Goal: Task Accomplishment & Management: Complete application form

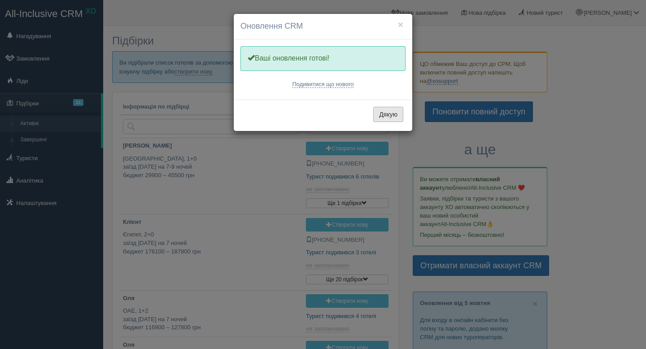
click at [390, 118] on button "Дякую" at bounding box center [388, 114] width 30 height 15
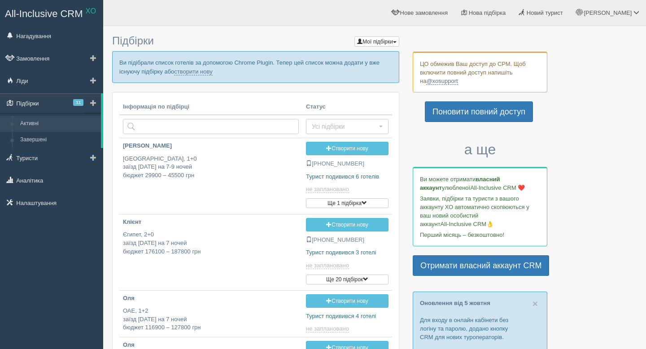
click at [35, 104] on link "Підбірки 11" at bounding box center [50, 103] width 101 height 20
click at [212, 72] on link "створити нову" at bounding box center [193, 71] width 38 height 7
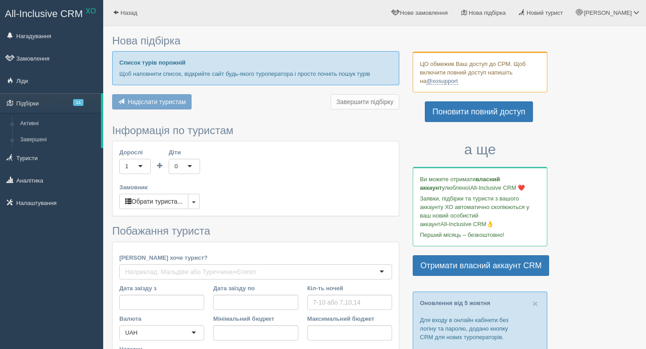
type input "6-7"
type input "56800"
type input "88500"
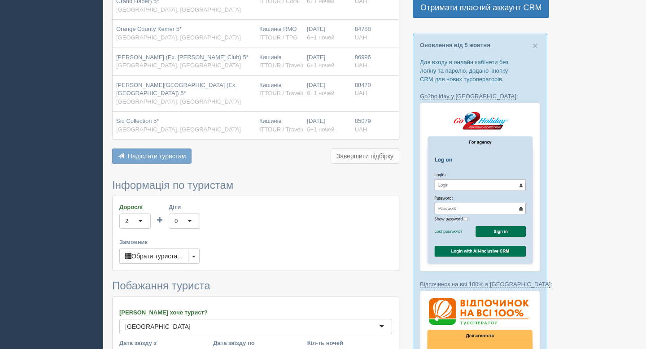
scroll to position [260, 0]
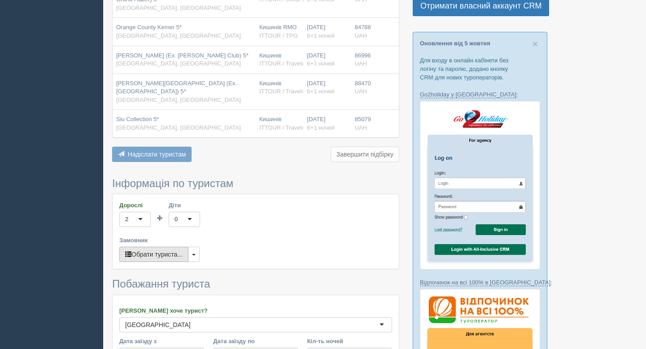
click at [155, 247] on button "Обрати туриста..." at bounding box center [153, 254] width 69 height 15
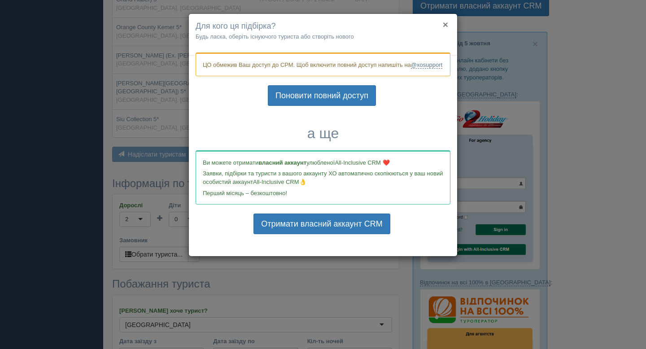
click at [447, 26] on button "×" at bounding box center [444, 24] width 5 height 9
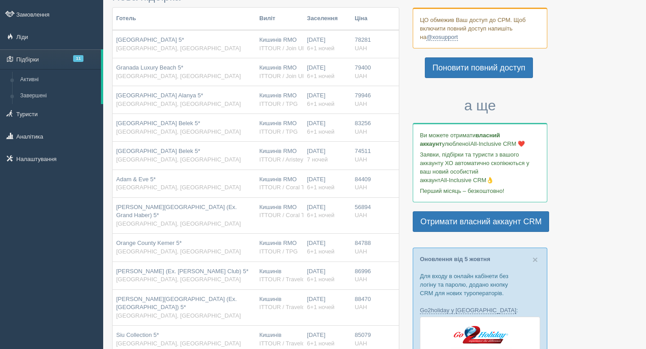
scroll to position [0, 0]
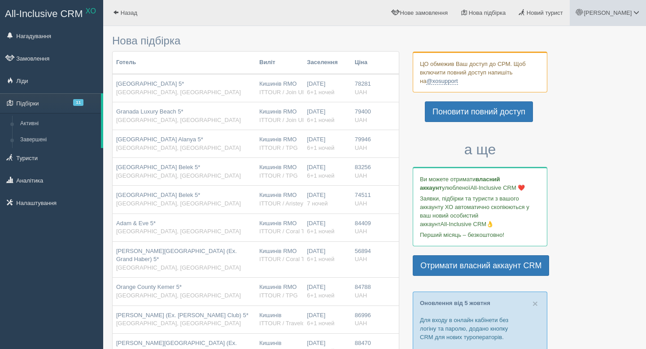
click at [633, 10] on span at bounding box center [636, 12] width 6 height 6
click at [631, 15] on span "[PERSON_NAME]" at bounding box center [607, 12] width 48 height 7
click at [578, 122] on link "Вихід" at bounding box center [596, 116] width 98 height 19
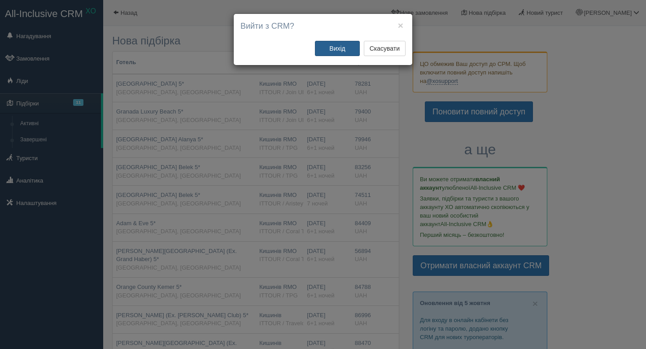
click at [337, 53] on button "Вихід" at bounding box center [337, 48] width 45 height 15
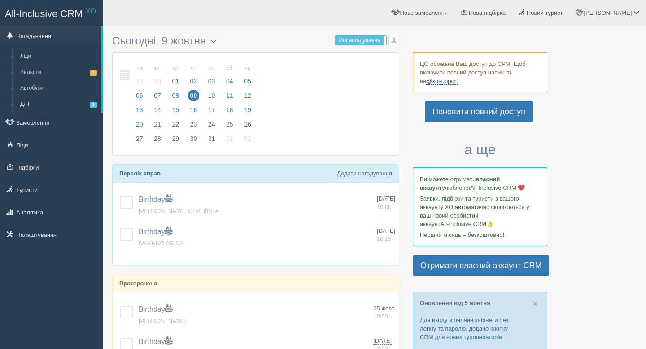
click at [437, 81] on link "@xosupport" at bounding box center [441, 81] width 31 height 7
click at [34, 171] on link "Підбірки" at bounding box center [51, 167] width 103 height 20
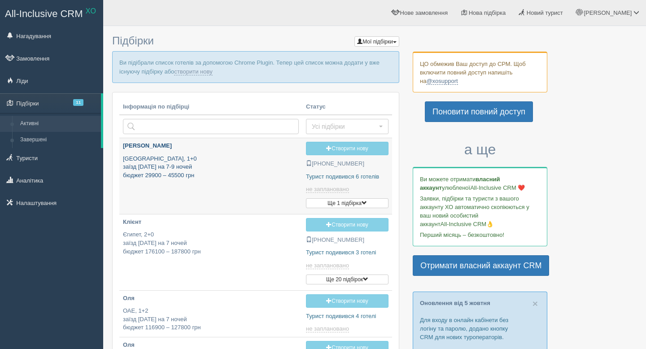
type input "[DATE] 17:25"
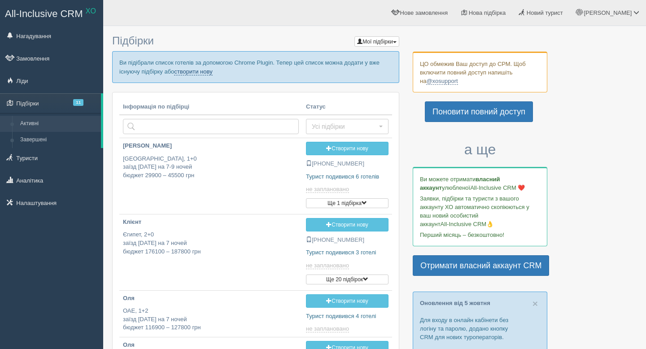
click at [212, 71] on link "створити нову" at bounding box center [193, 71] width 38 height 7
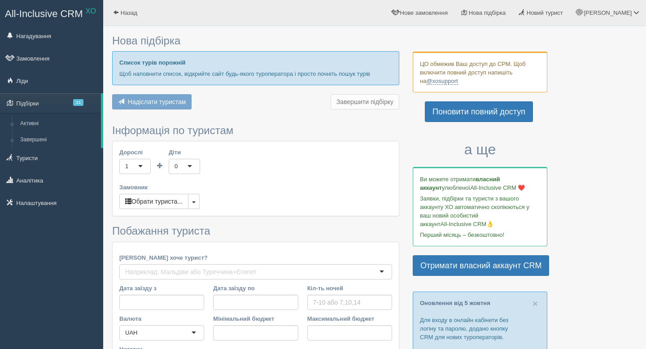
type input "6-7"
type input "56800"
type input "88500"
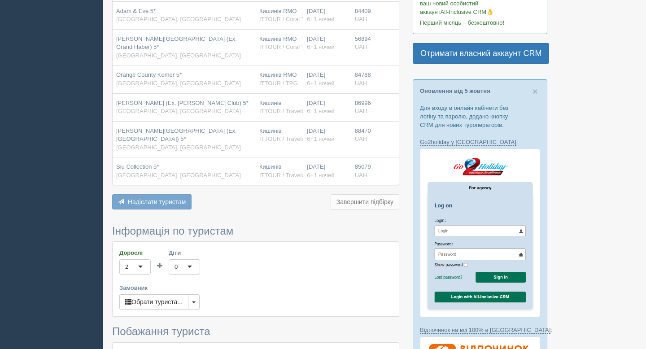
scroll to position [230, 0]
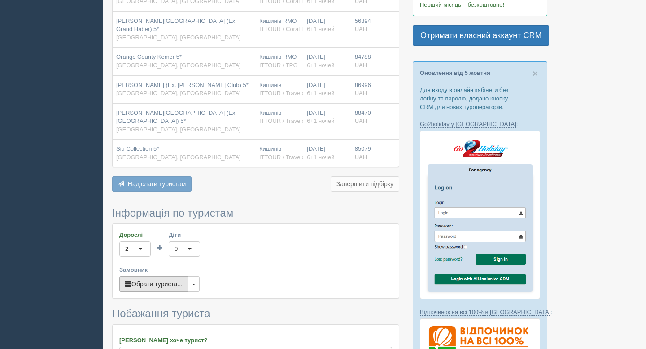
click at [148, 279] on button "Обрати туриста..." at bounding box center [153, 283] width 69 height 15
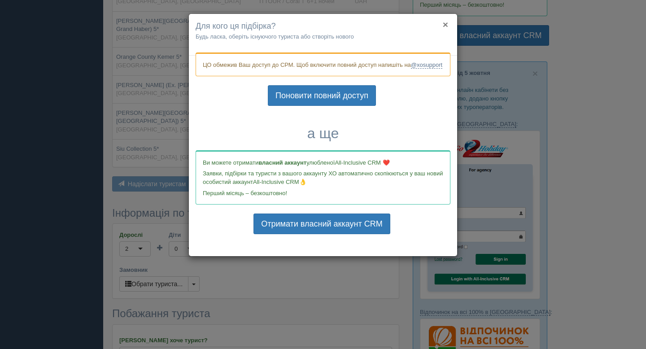
click at [444, 25] on button "×" at bounding box center [444, 24] width 5 height 9
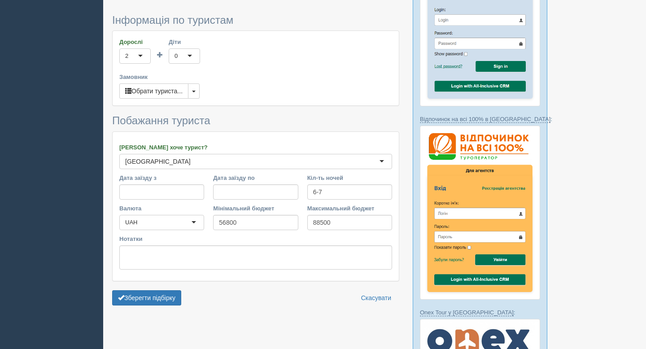
scroll to position [483, 0]
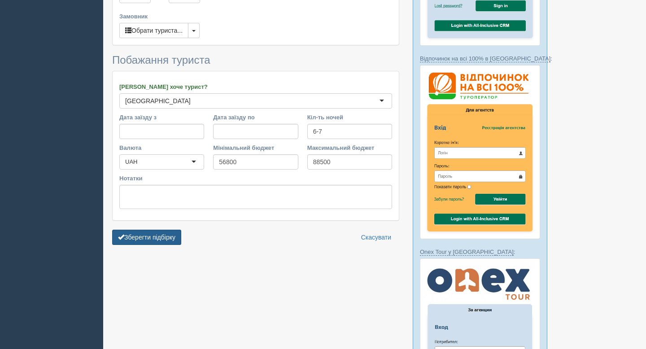
click at [155, 230] on button "Зберегти підбірку" at bounding box center [146, 237] width 69 height 15
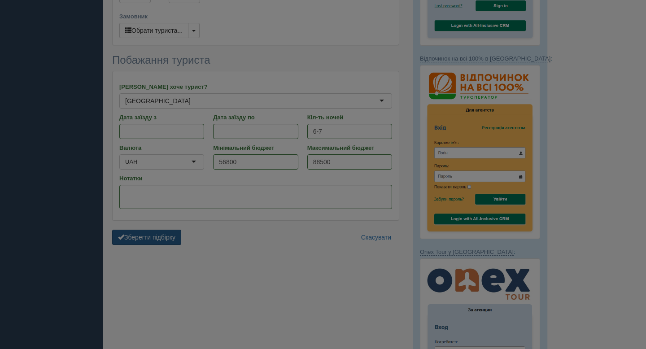
scroll to position [483, 0]
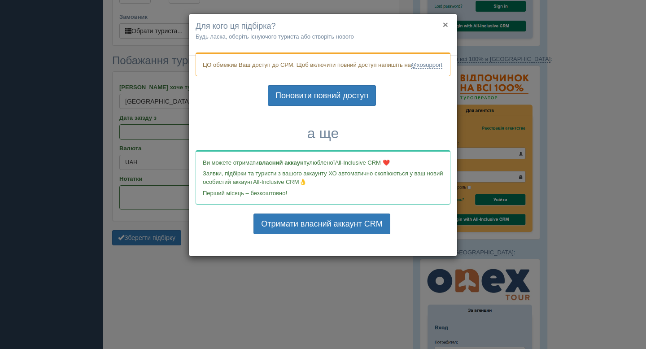
click at [445, 25] on button "×" at bounding box center [444, 24] width 5 height 9
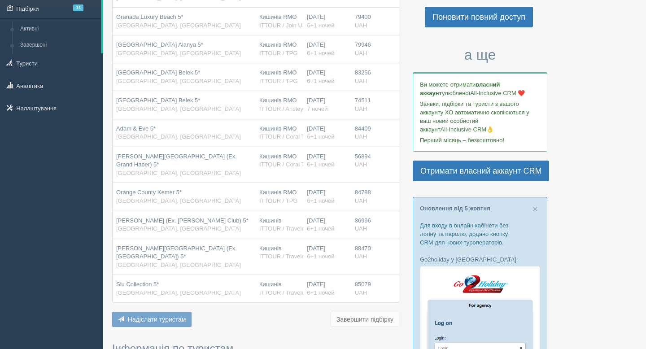
scroll to position [0, 0]
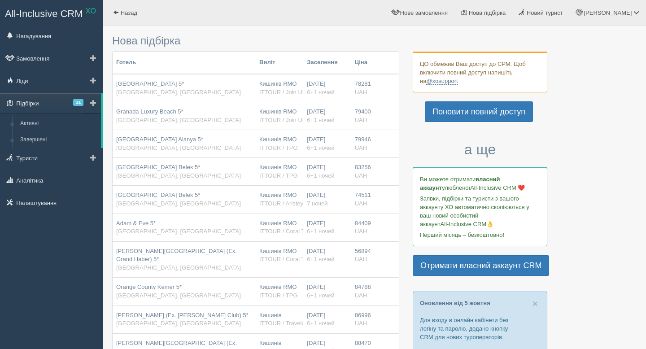
click at [36, 103] on link "Підбірки 11" at bounding box center [50, 103] width 101 height 20
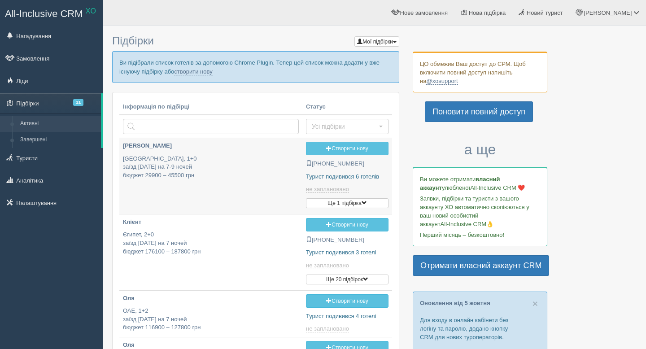
type input "[DATE] 17:25"
click at [212, 73] on link "створити нову" at bounding box center [193, 71] width 38 height 7
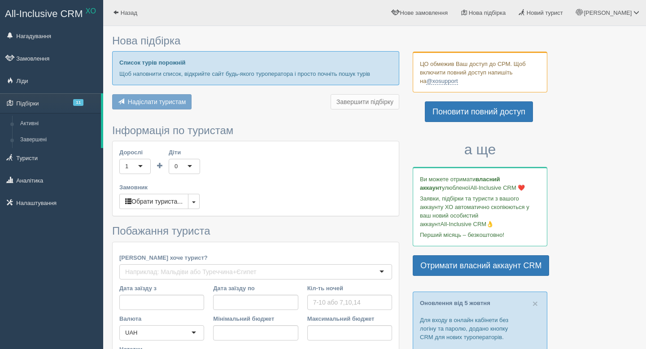
type input "6-7"
type input "56800"
type input "88500"
